Goal: Task Accomplishment & Management: Complete application form

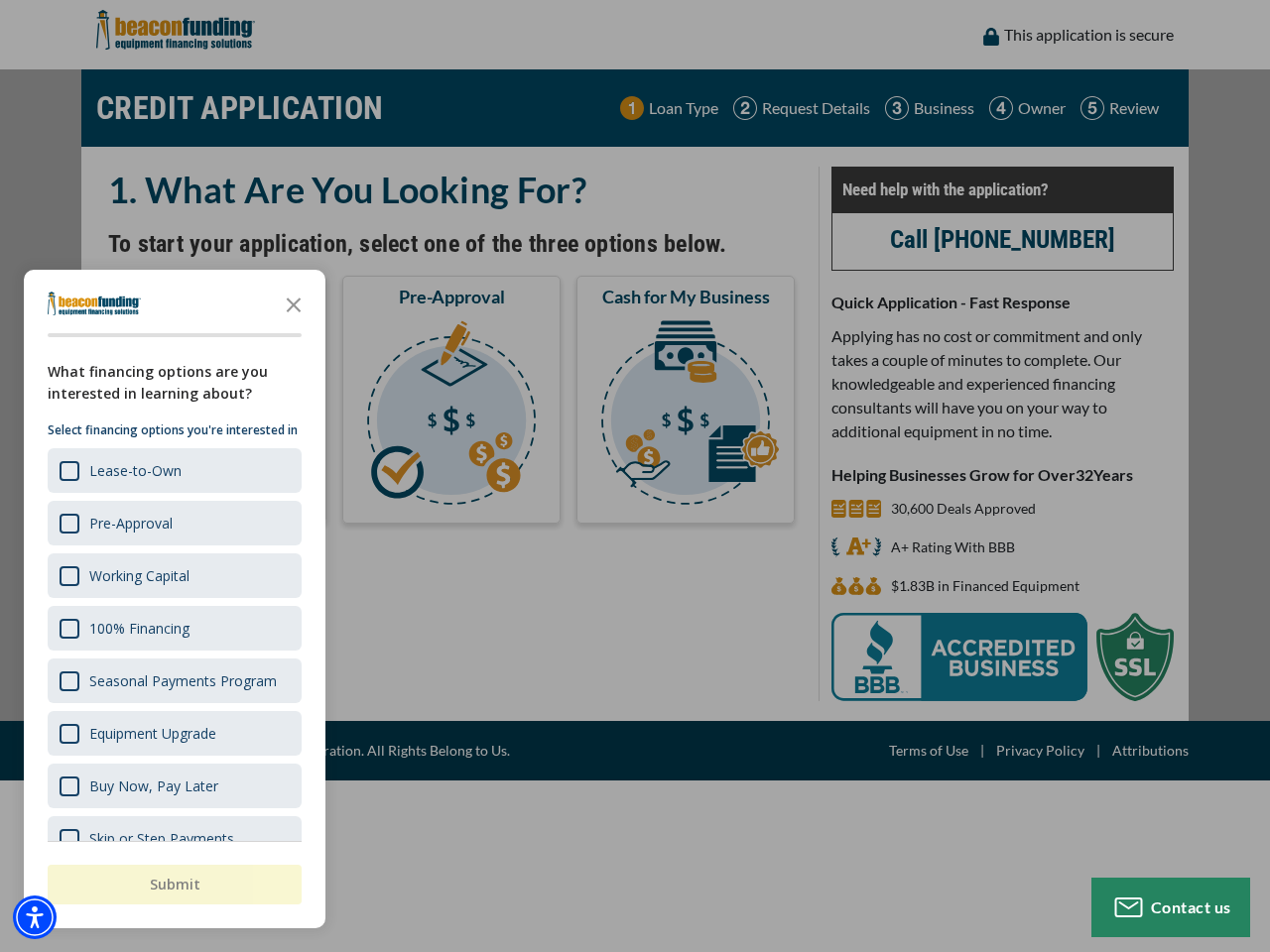
click at [635, 476] on div "button" at bounding box center [635, 476] width 1270 height 952
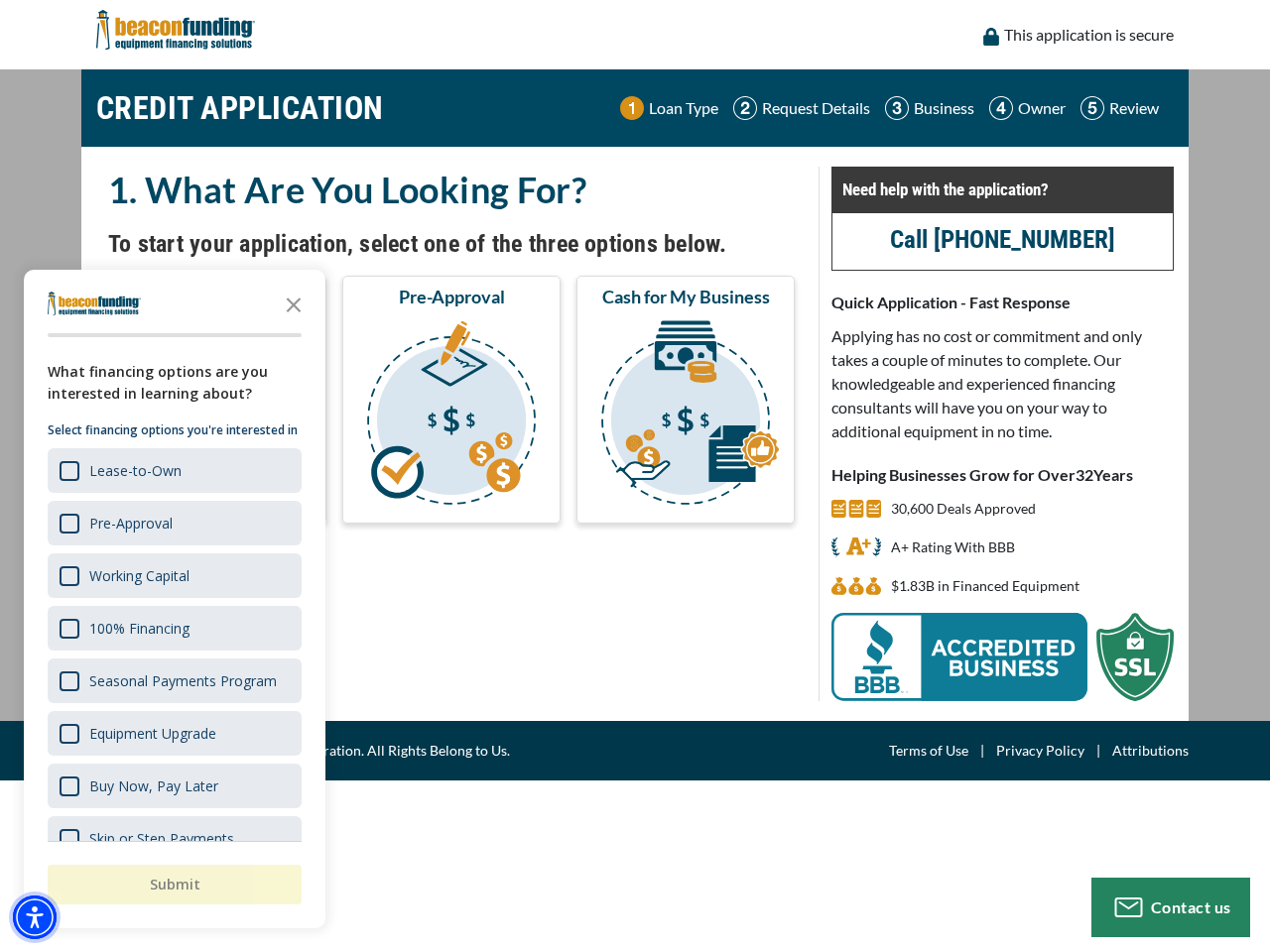
click at [35, 918] on img "Accessibility Menu" at bounding box center [35, 918] width 44 height 44
click at [635, 476] on body "Skip to main content Enable accessibility for low vision Open the accessibility…" at bounding box center [635, 476] width 1270 height 952
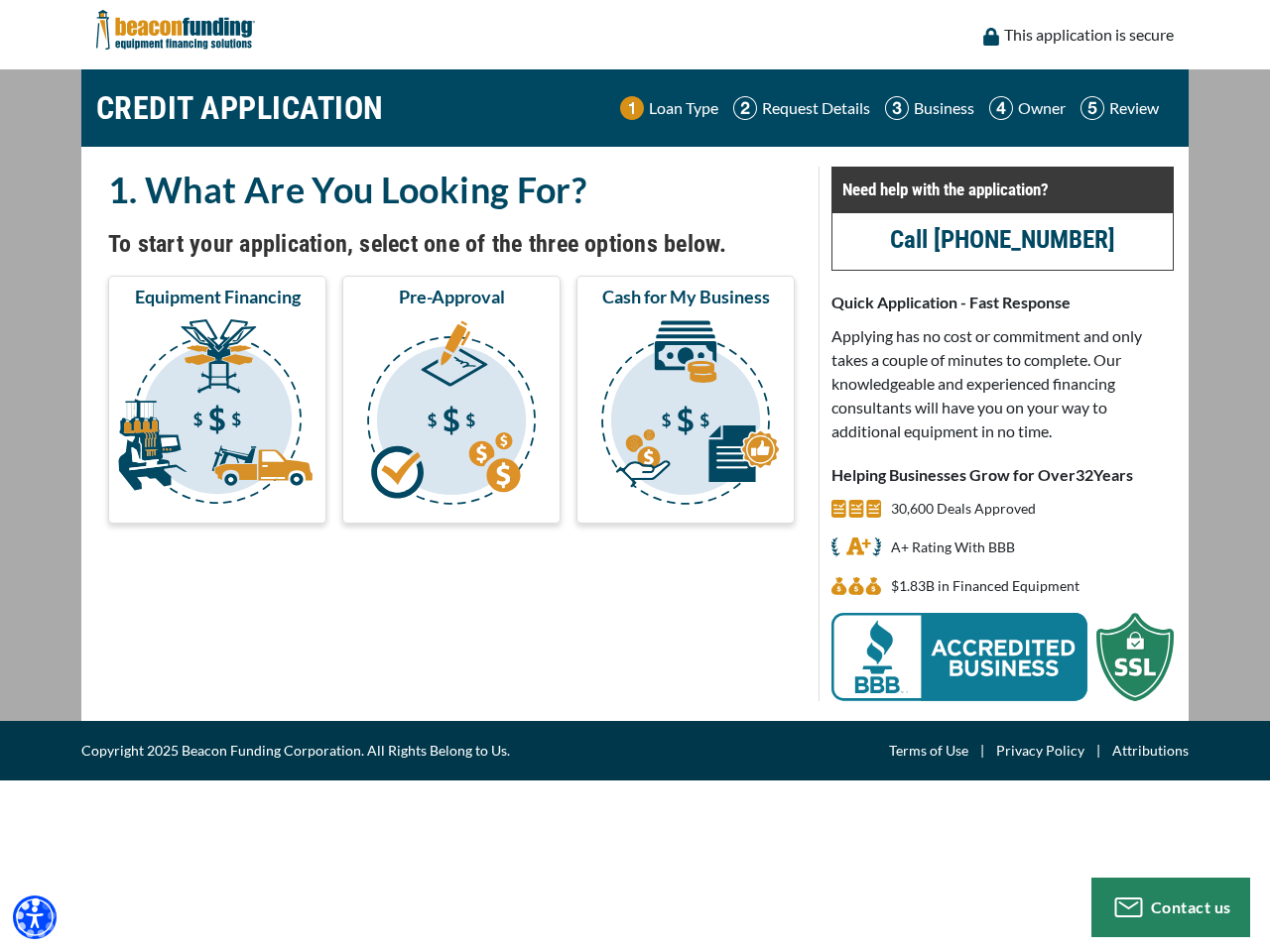
click at [294, 304] on body "Skip to main content Enable accessibility for low vision Open the accessibility…" at bounding box center [635, 476] width 1270 height 952
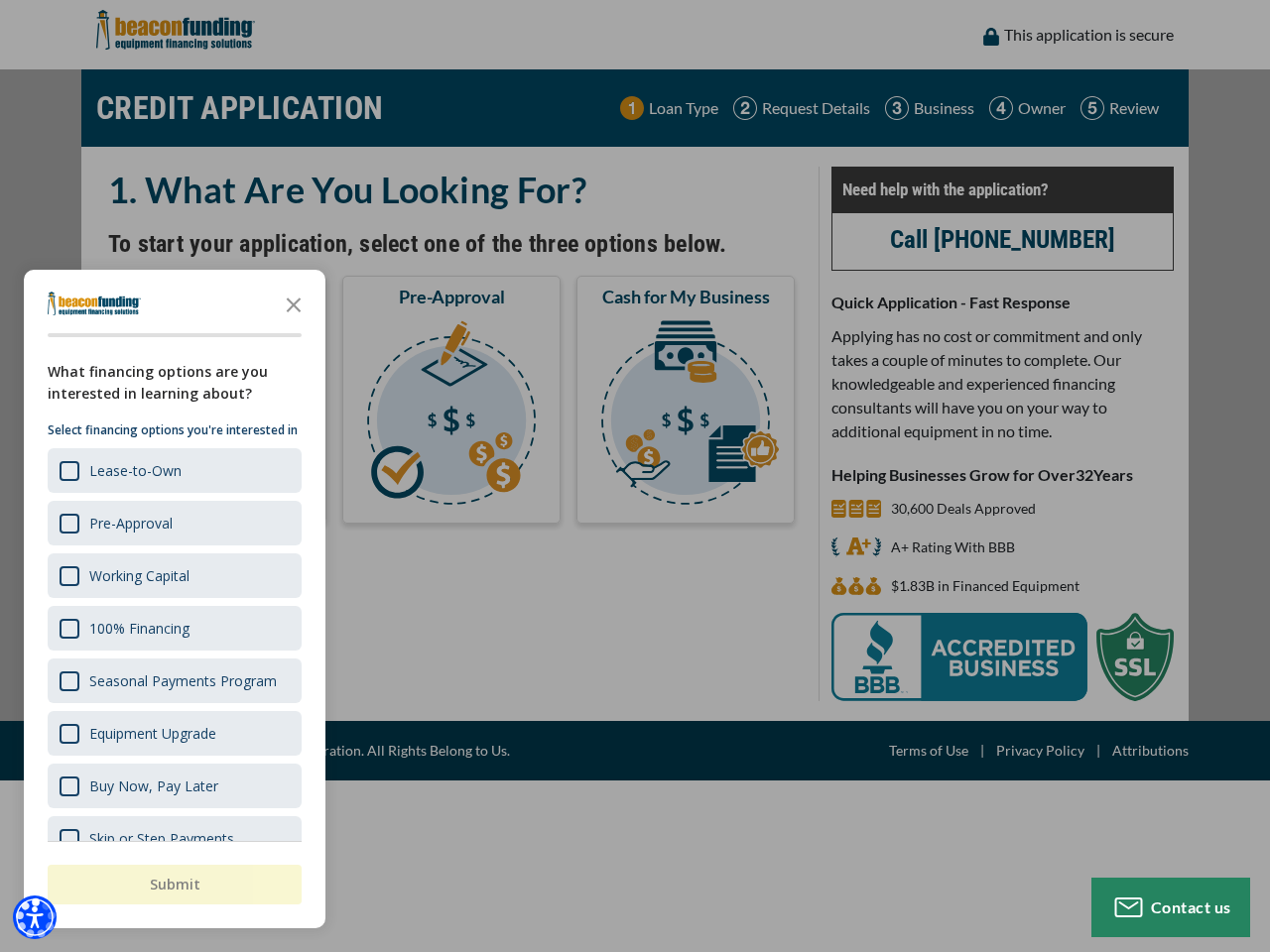
click at [173, 470] on body "Skip to main content Enable accessibility for low vision Open the accessibility…" at bounding box center [635, 476] width 1270 height 952
click at [173, 523] on body "Skip to main content Enable accessibility for low vision Open the accessibility…" at bounding box center [635, 476] width 1270 height 952
click at [173, 575] on body "Skip to main content Enable accessibility for low vision Open the accessibility…" at bounding box center [635, 476] width 1270 height 952
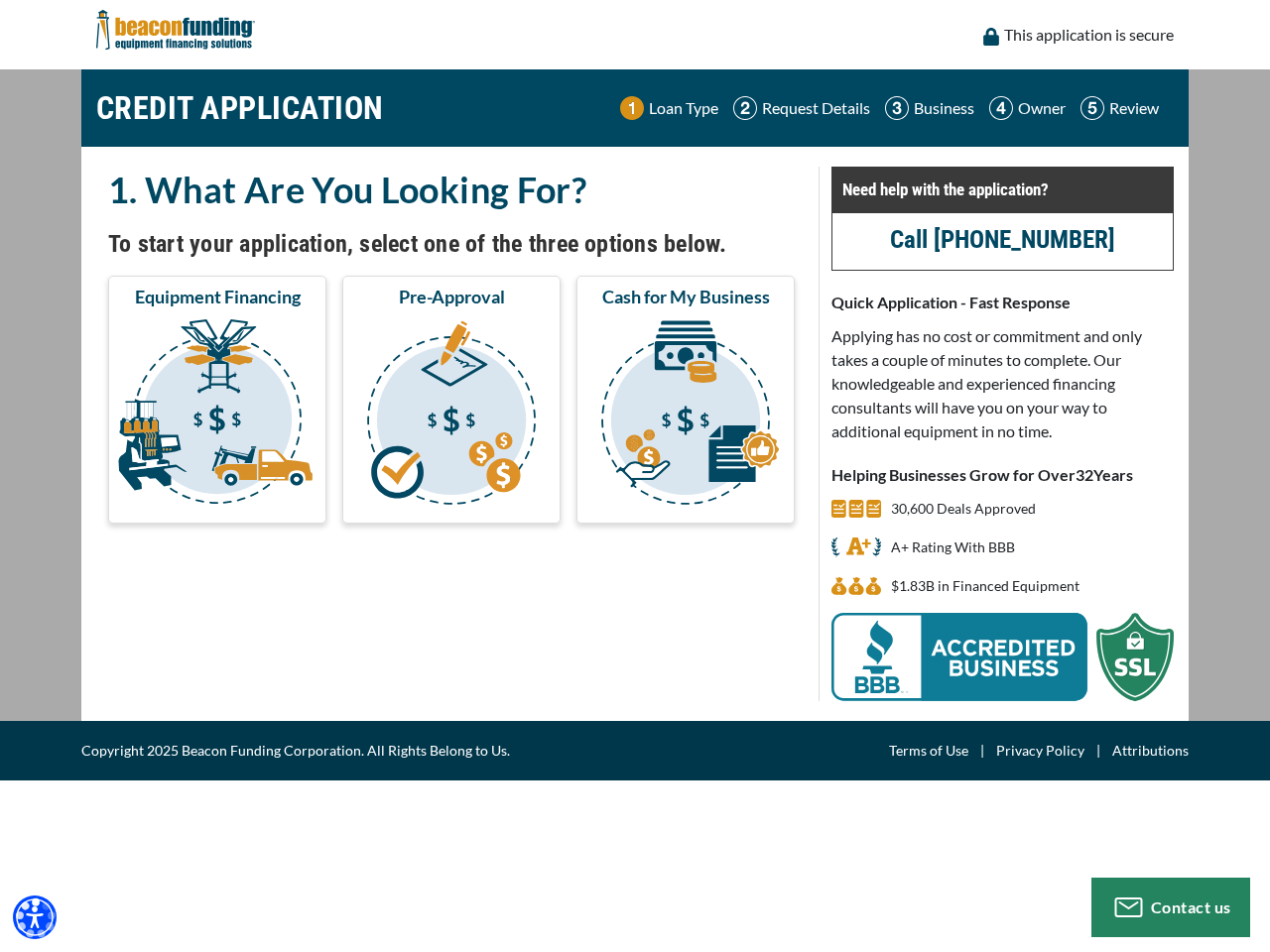
click at [173, 628] on body "Skip to main content Enable accessibility for low vision Open the accessibility…" at bounding box center [635, 476] width 1270 height 952
click at [173, 681] on body "Skip to main content Enable accessibility for low vision Open the accessibility…" at bounding box center [635, 476] width 1270 height 952
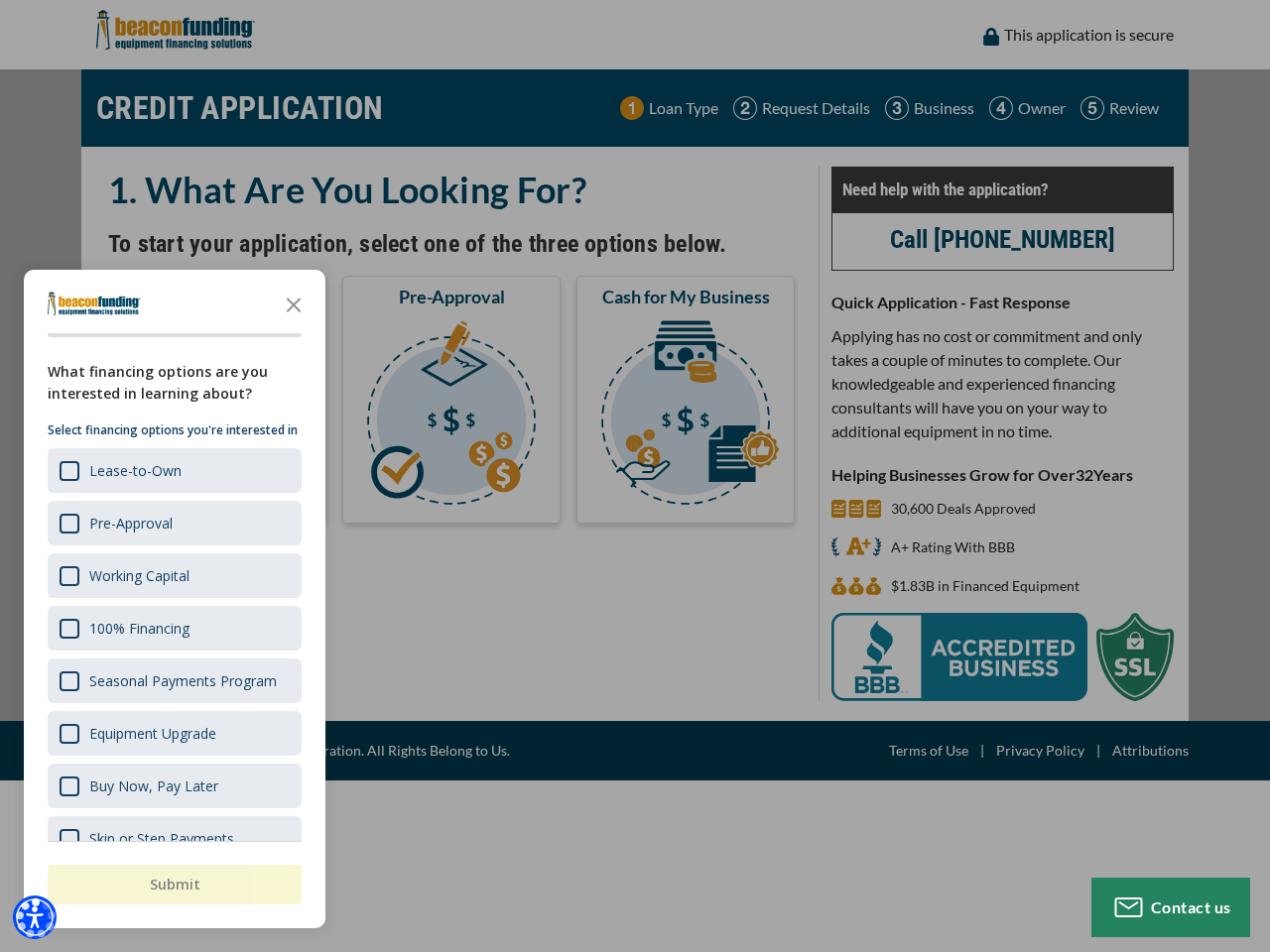
click at [173, 733] on body "Skip to main content Enable accessibility for low vision Open the accessibility…" at bounding box center [635, 476] width 1270 height 952
